Goal: Information Seeking & Learning: Learn about a topic

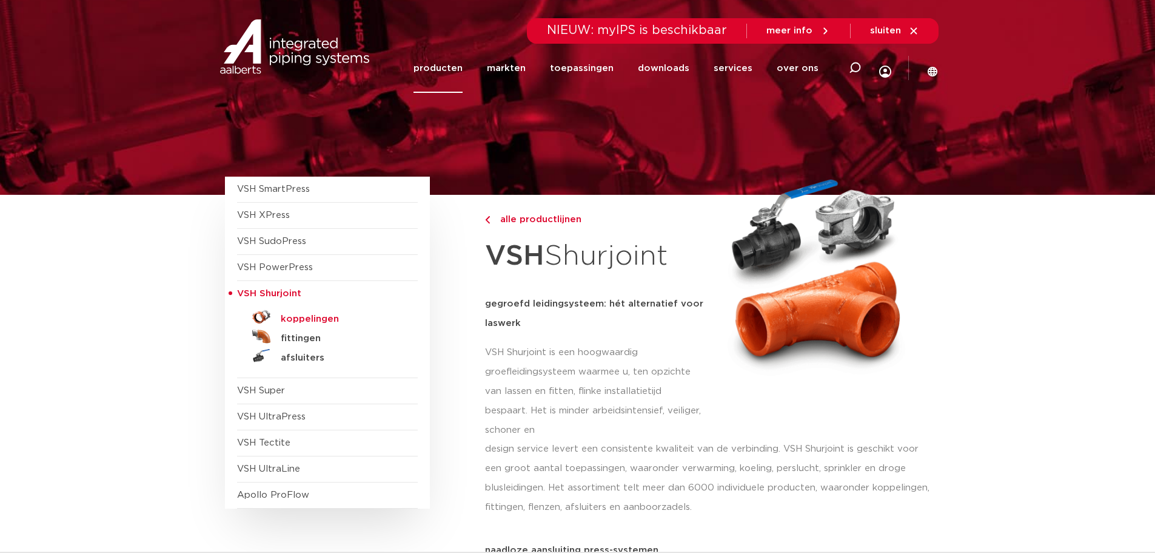
click at [307, 323] on h5 "koppelingen" at bounding box center [341, 319] width 120 height 11
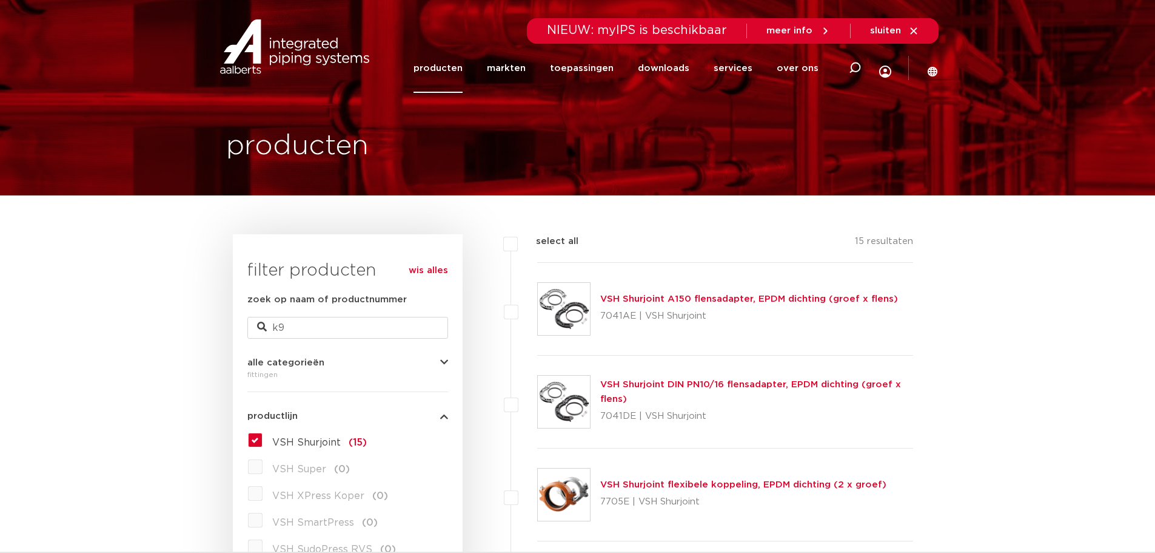
type input "k9"
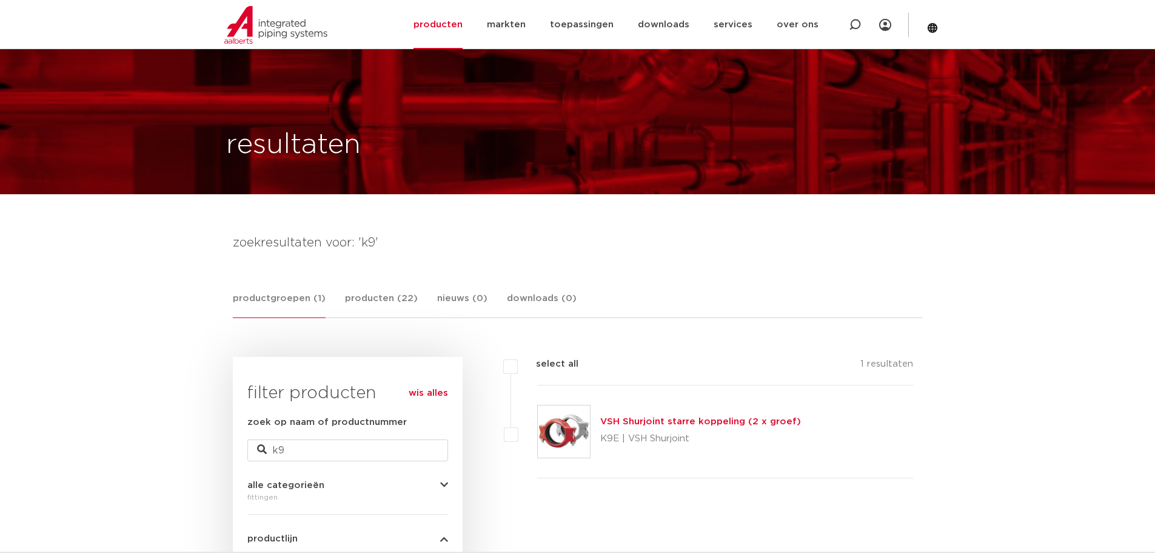
scroll to position [13, 0]
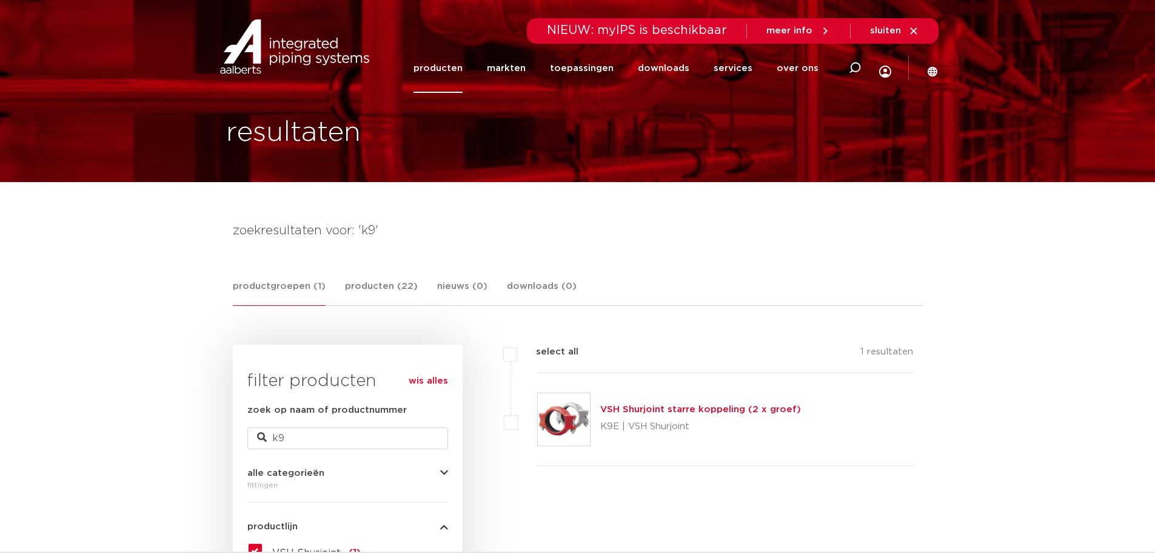
click at [632, 410] on link "VSH Shurjoint starre koppeling (2 x groef)" at bounding box center [700, 409] width 201 height 9
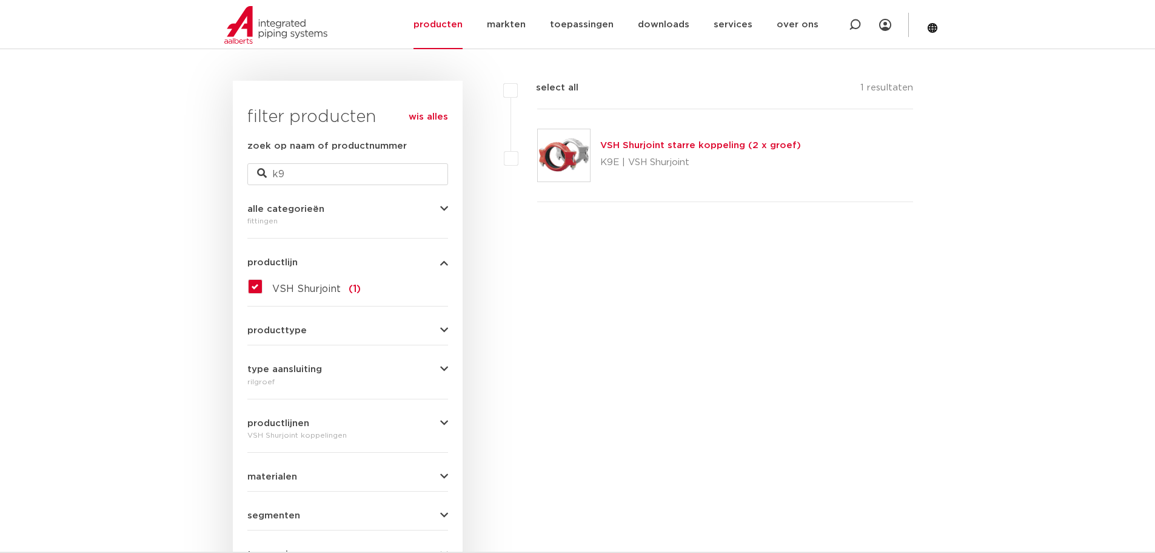
scroll to position [276, 0]
click at [642, 146] on link "VSH Shurjoint starre koppeling (2 x groef)" at bounding box center [700, 146] width 201 height 9
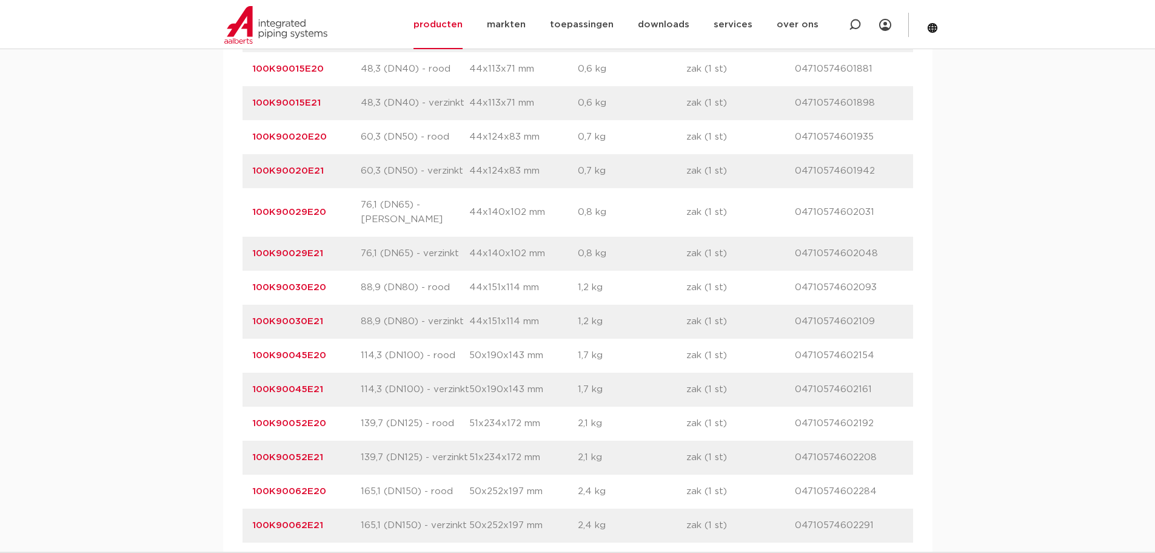
scroll to position [1025, 0]
